Goal: Information Seeking & Learning: Learn about a topic

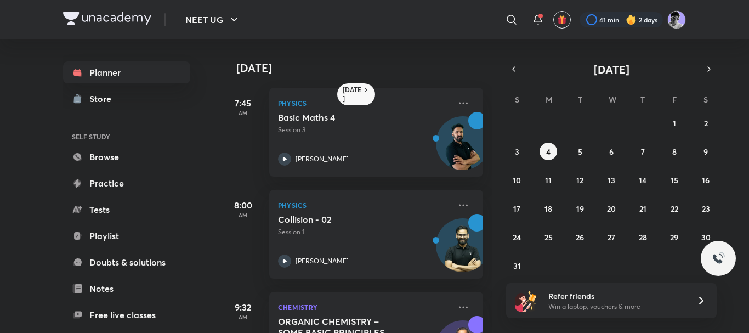
scroll to position [180, 0]
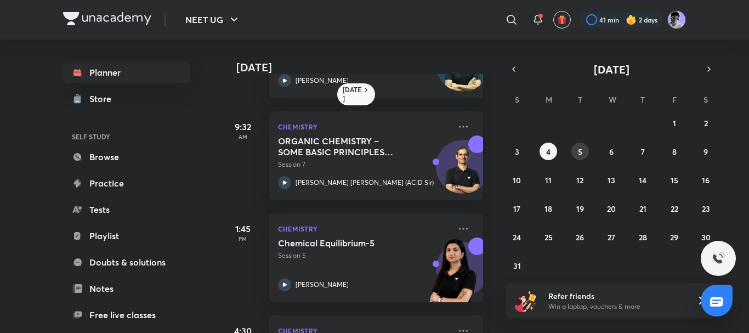
click at [577, 152] on button "5" at bounding box center [580, 152] width 18 height 18
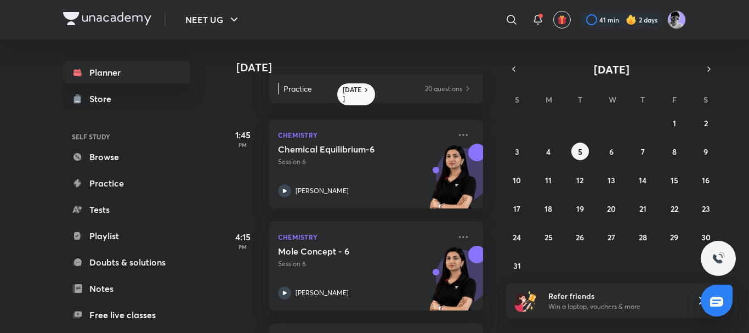
scroll to position [311, 0]
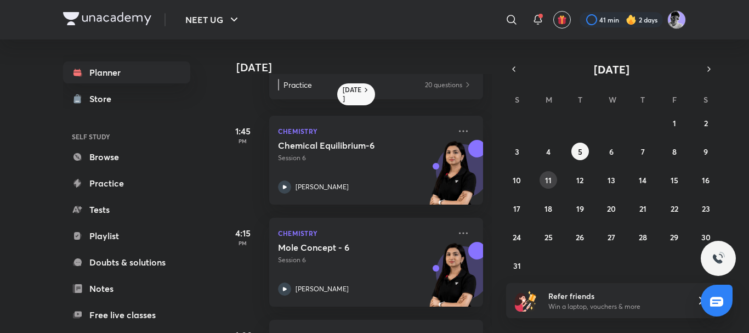
click at [553, 177] on button "11" at bounding box center [549, 180] width 18 height 18
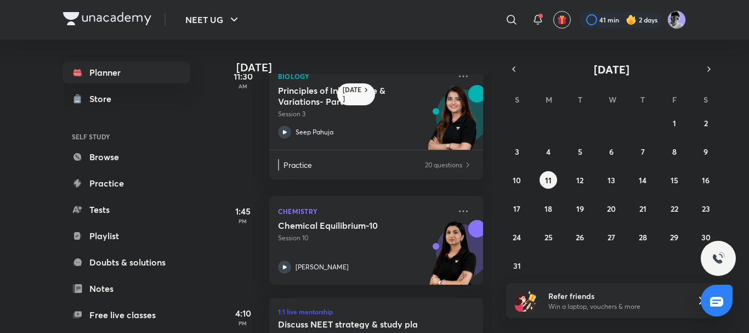
scroll to position [334, 0]
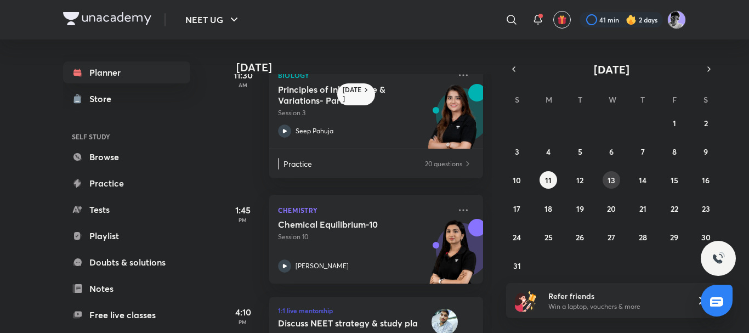
click at [605, 185] on button "13" at bounding box center [612, 180] width 18 height 18
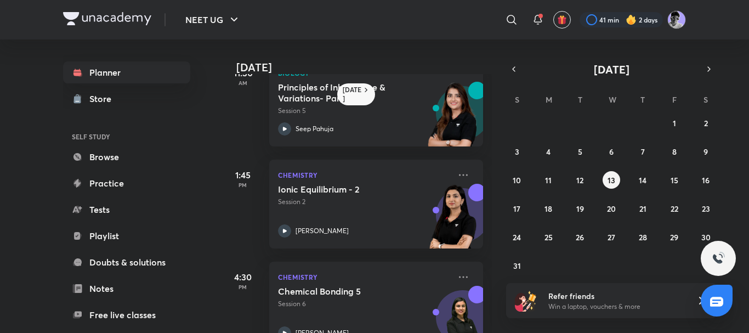
scroll to position [333, 0]
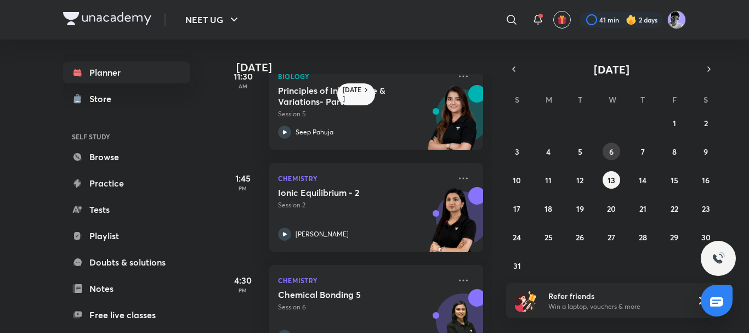
click at [605, 145] on button "6" at bounding box center [612, 152] width 18 height 18
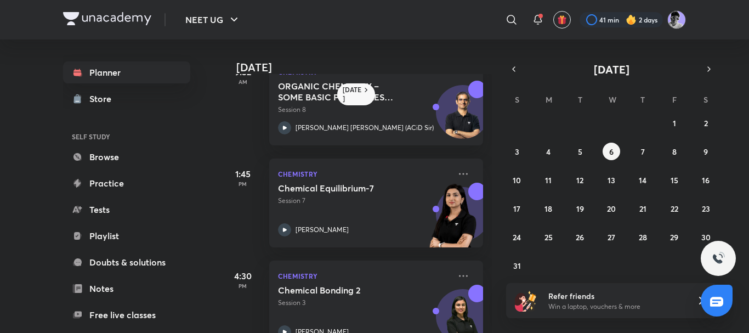
scroll to position [236, 0]
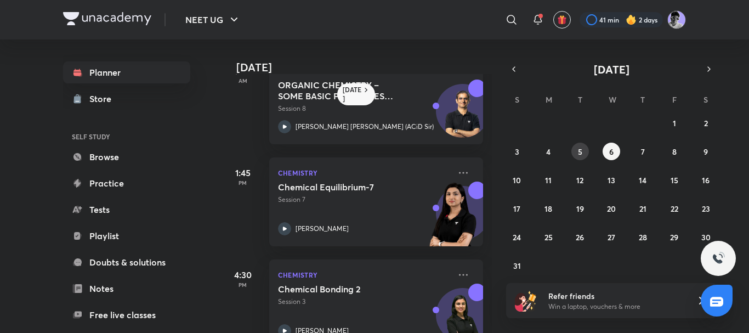
click at [582, 155] on button "5" at bounding box center [580, 152] width 18 height 18
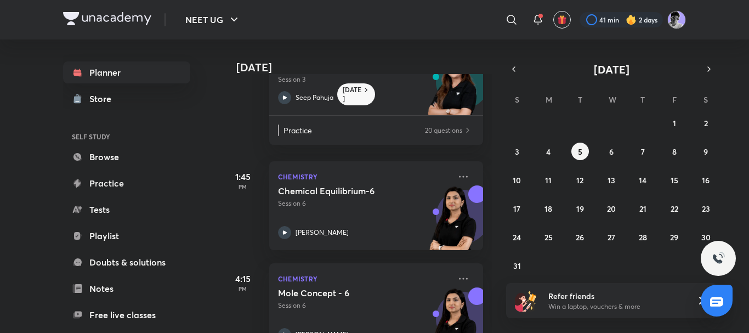
scroll to position [267, 0]
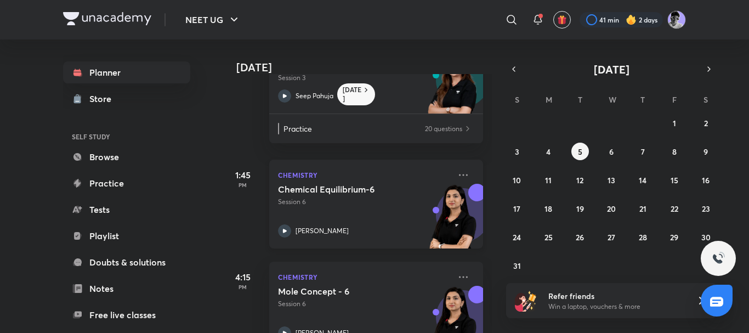
click at [279, 228] on icon at bounding box center [284, 230] width 13 height 13
